Goal: Navigation & Orientation: Go to known website

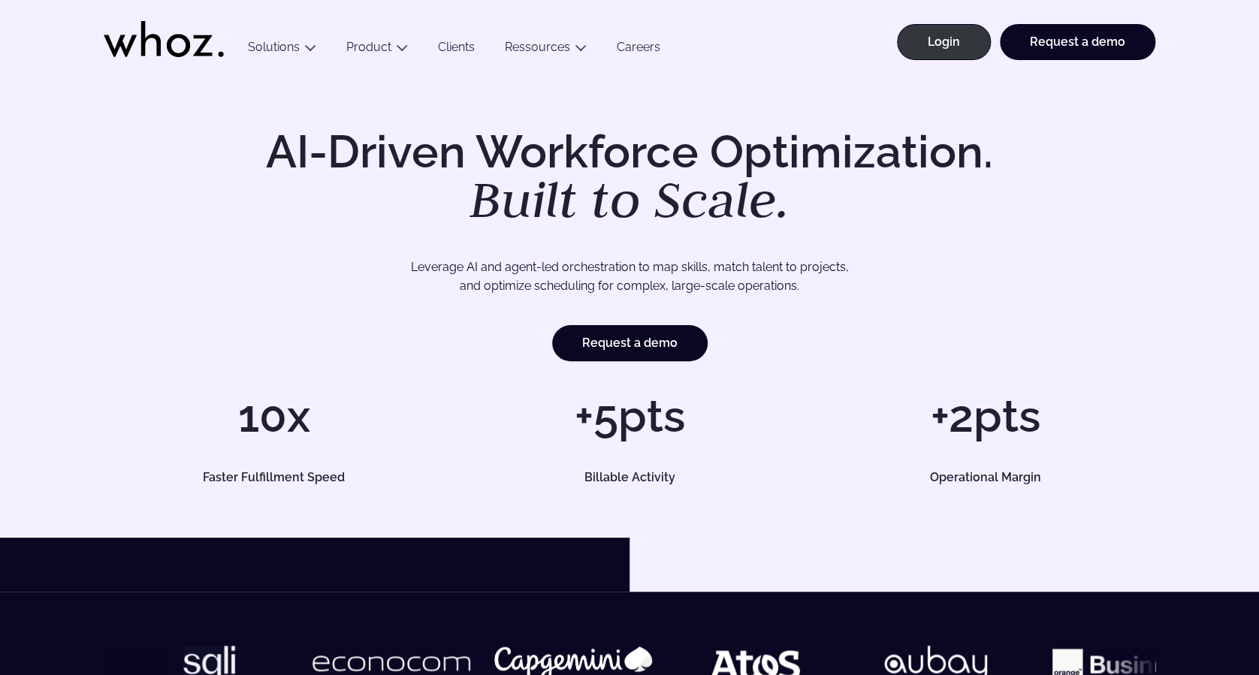
drag, startPoint x: 1058, startPoint y: 119, endPoint x: 1051, endPoint y: 113, distance: 9.6
click at [1059, 119] on div "AI-Driven Workforce Optimization. Built to Scale. Leverage AI and agent-led orc…" at bounding box center [629, 306] width 1259 height 463
click at [963, 40] on link "Login" at bounding box center [944, 42] width 94 height 36
click at [964, 47] on link "Login" at bounding box center [944, 42] width 94 height 36
